Goal: Information Seeking & Learning: Find specific fact

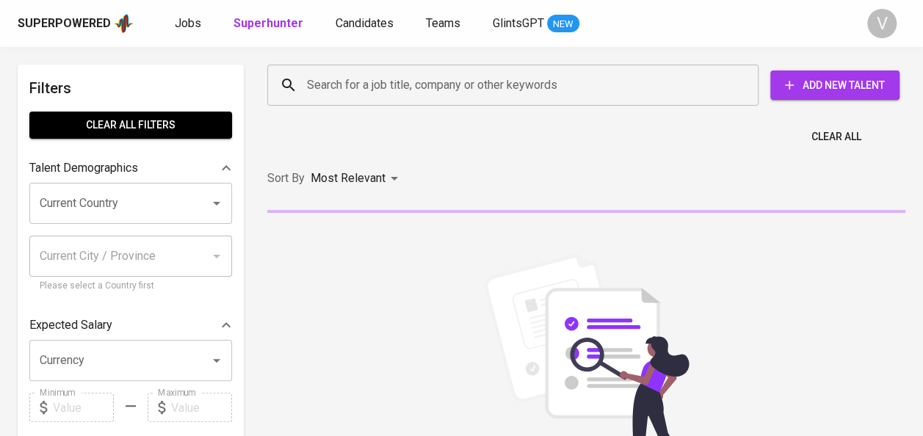
click at [391, 88] on input "Search for a job title, company or other keywords" at bounding box center [516, 85] width 427 height 28
paste input "[PERSON_NAME] Fadlilah"
type input "Dinda Fadlilah"
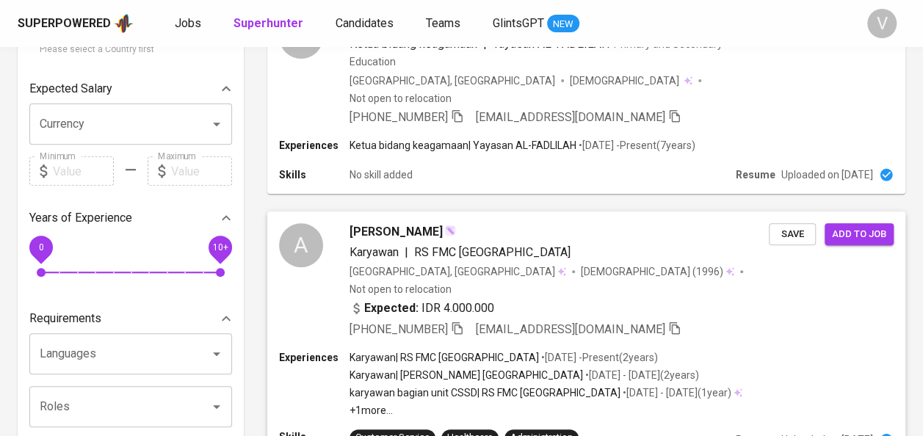
scroll to position [280, 0]
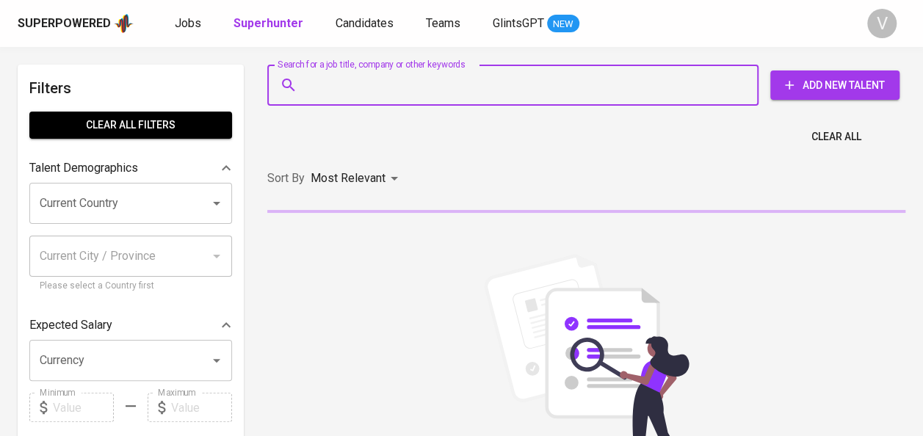
click at [376, 94] on input "Search for a job title, company or other keywords" at bounding box center [516, 85] width 427 height 28
paste input "Dian Komara"
type input "Dian Komara"
click at [383, 87] on input "Search for a job title, company or other keywords" at bounding box center [516, 85] width 427 height 28
paste input "arindiwahyulestari@gmail.com"
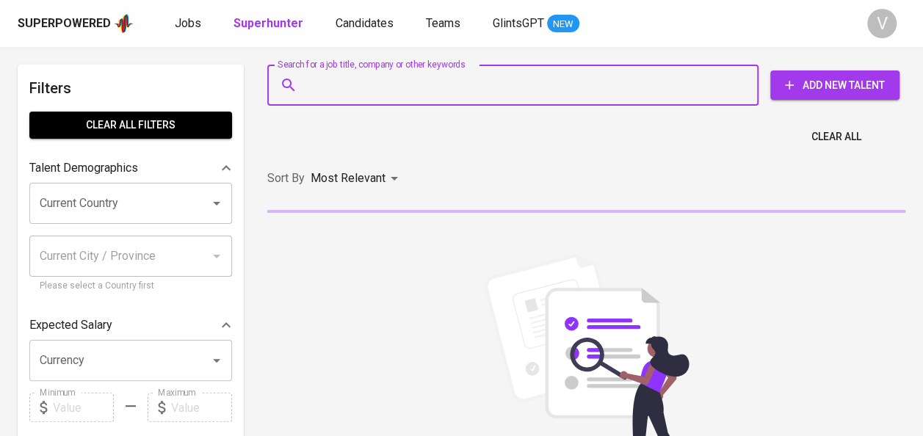
type input "arindiwahyulestari@gmail.com"
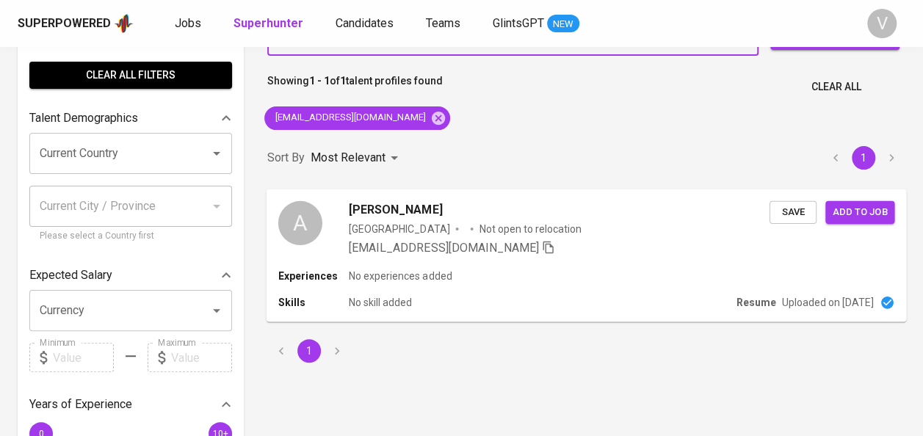
scroll to position [48, 0]
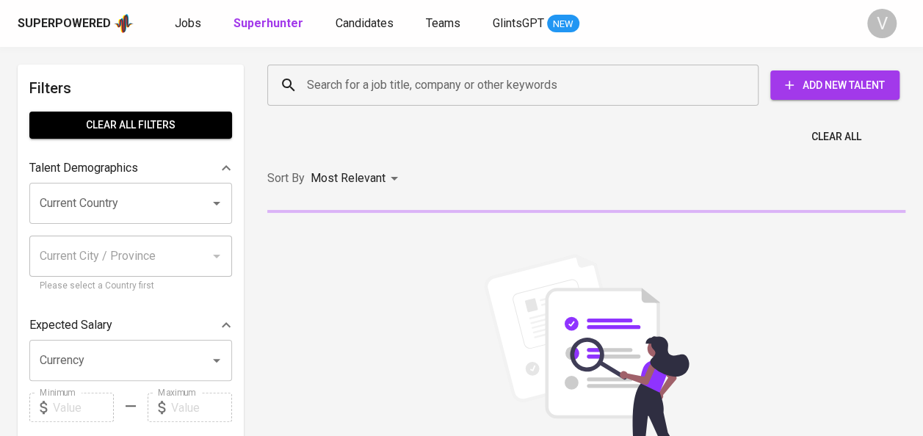
paste input "Arindi Wahyu Lestari"
type input "Arindi Wahyu Lestari"
click at [338, 87] on input "Arindi Wahyu Lestari" at bounding box center [516, 85] width 427 height 28
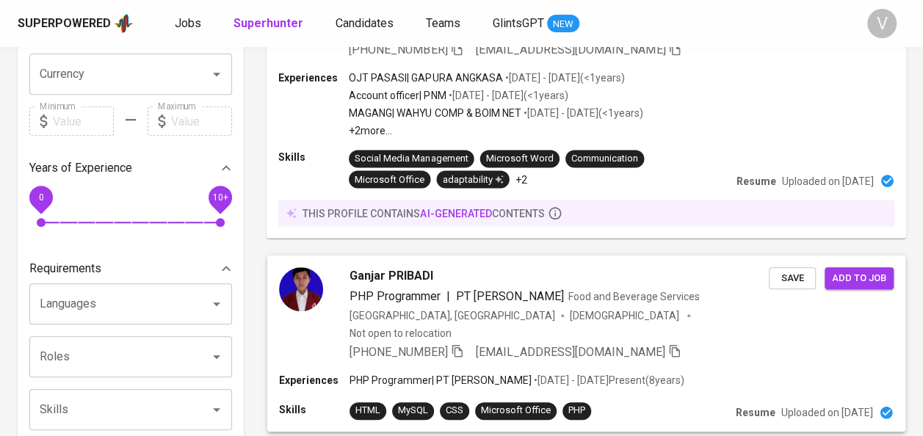
scroll to position [289, 0]
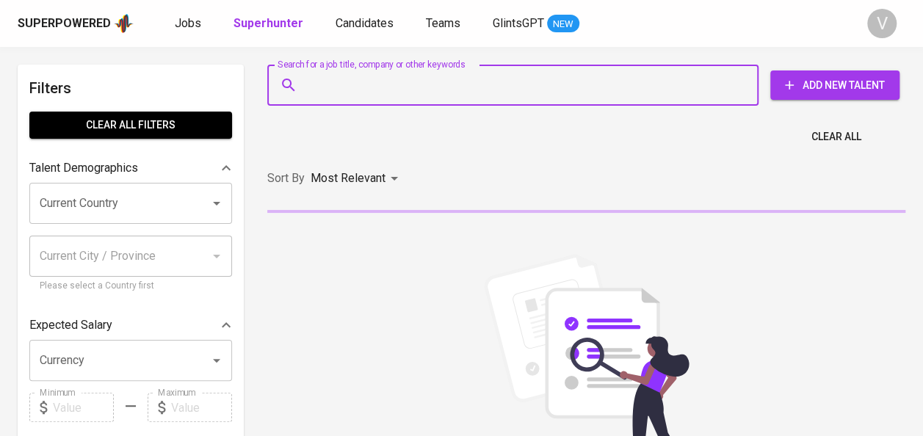
click at [341, 91] on input "Search for a job title, company or other keywords" at bounding box center [516, 85] width 427 height 28
paste input "Intan [PERSON_NAME]"
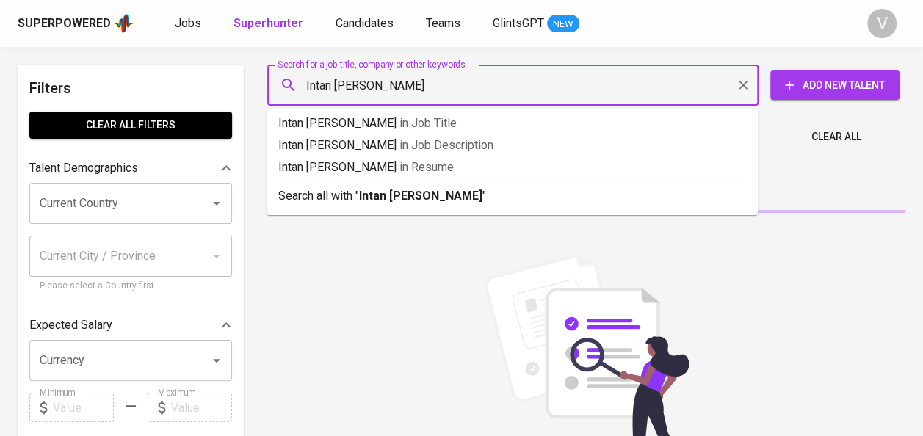
type input "Intan [PERSON_NAME]"
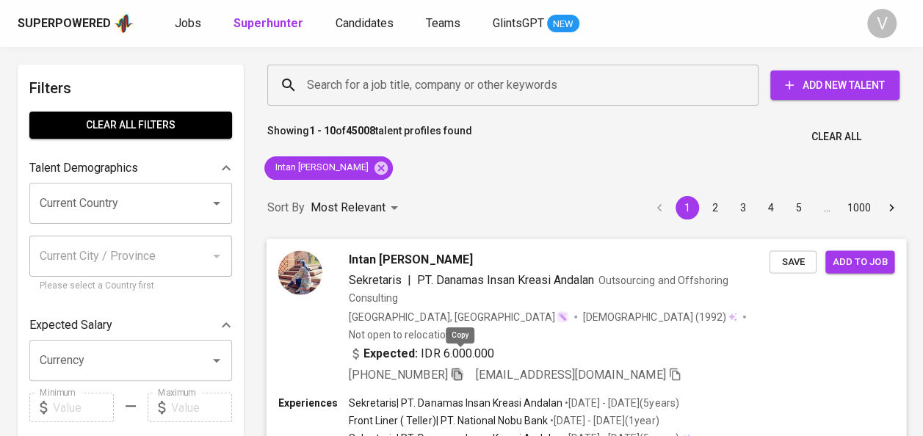
click at [460, 368] on icon "button" at bounding box center [457, 374] width 10 height 12
click at [375, 165] on icon at bounding box center [381, 167] width 13 height 13
click at [340, 82] on input "Search for a job title, company or other keywords" at bounding box center [516, 85] width 427 height 28
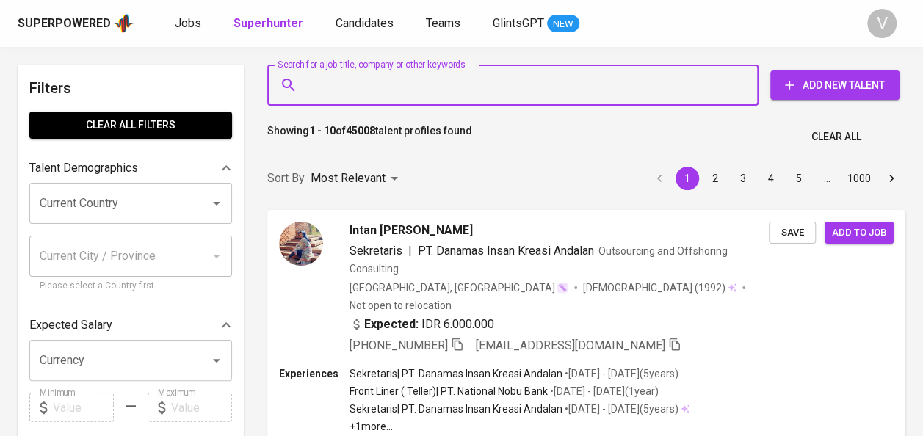
click at [340, 82] on input "Search for a job title, company or other keywords" at bounding box center [516, 85] width 427 height 28
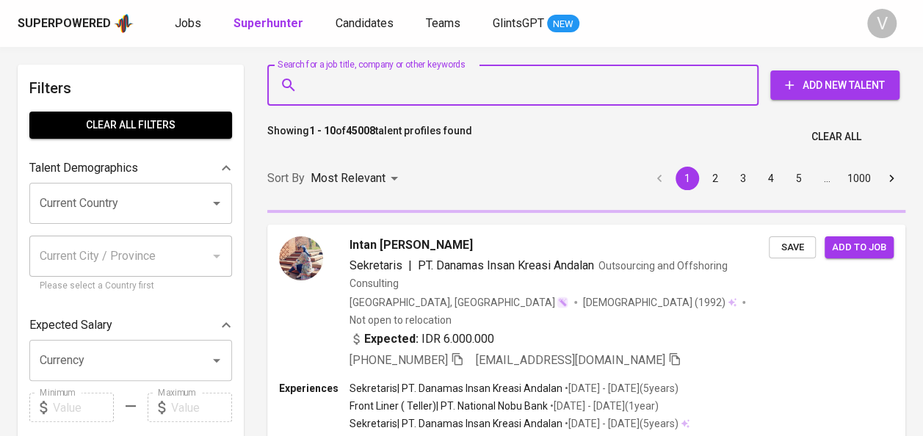
paste input "[PERSON_NAME]"
type input "[PERSON_NAME]"
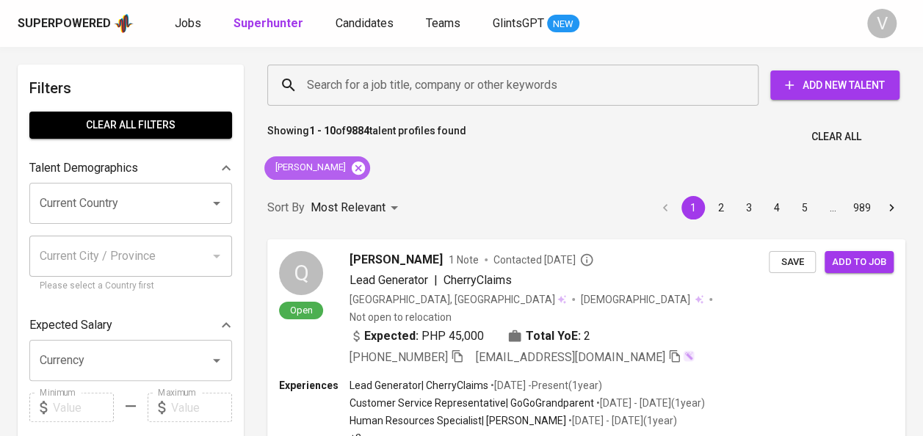
click at [355, 167] on icon at bounding box center [358, 167] width 13 height 13
click at [352, 85] on input "Search for a job title, company or other keywords" at bounding box center [516, 85] width 427 height 28
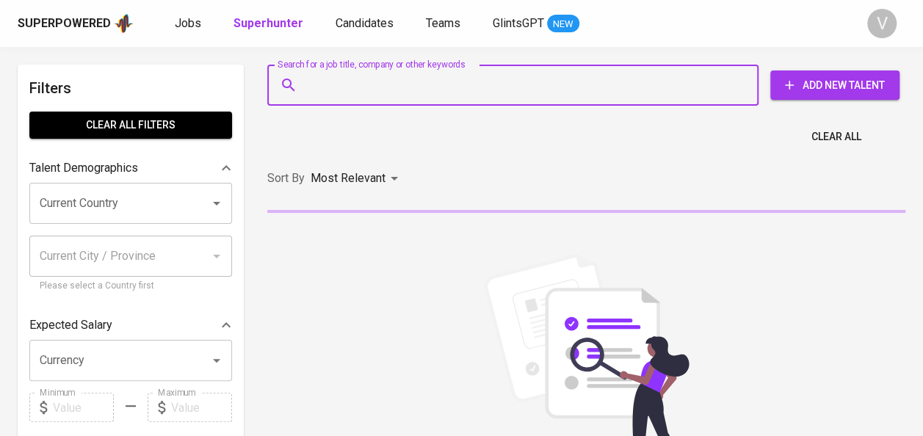
click at [345, 90] on input "Search for a job title, company or other keywords" at bounding box center [516, 85] width 427 height 28
paste input "Meirisha Wahyu"
type input "Meirisha Wahyu"
